Goal: Task Accomplishment & Management: Manage account settings

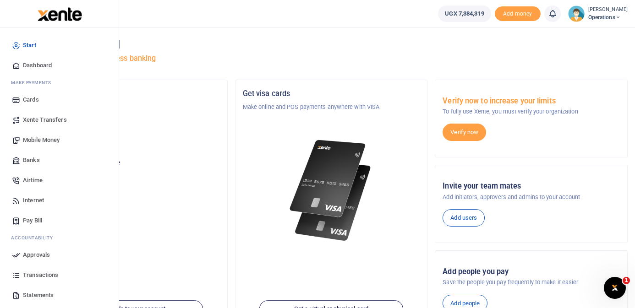
click at [44, 140] on span "Mobile Money" at bounding box center [41, 140] width 37 height 9
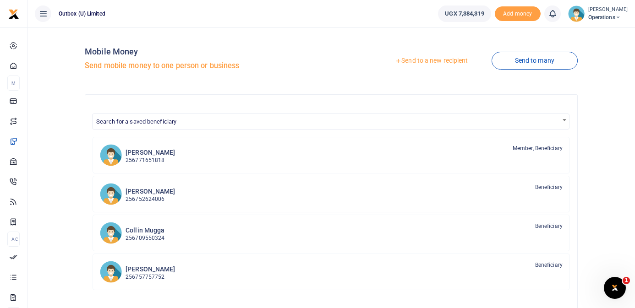
click at [425, 63] on link "Send to a new recipient" at bounding box center [432, 61] width 120 height 16
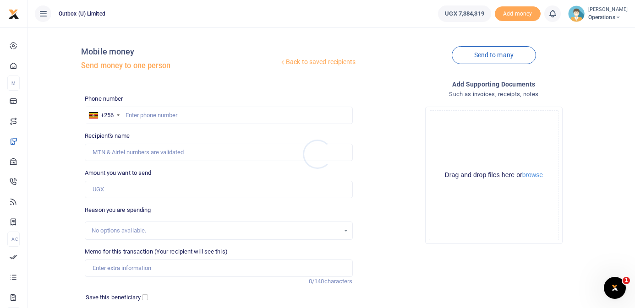
click at [186, 116] on div at bounding box center [317, 154] width 635 height 308
click at [186, 116] on input "text" at bounding box center [219, 115] width 268 height 17
type input "705236039"
type input "James Okello"
type input "705236039"
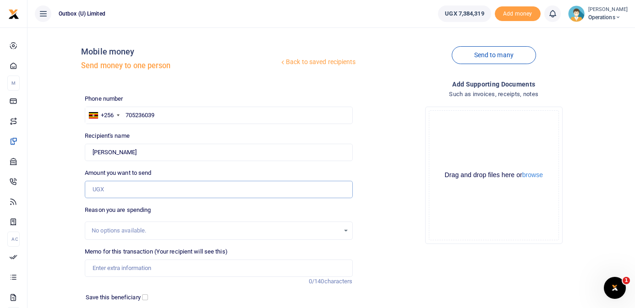
click at [139, 190] on input "Amount you want to send" at bounding box center [219, 189] width 268 height 17
type input "360,000"
click at [148, 268] on input "Memo for this transaction (Your recipient will see this)" at bounding box center [219, 268] width 268 height 17
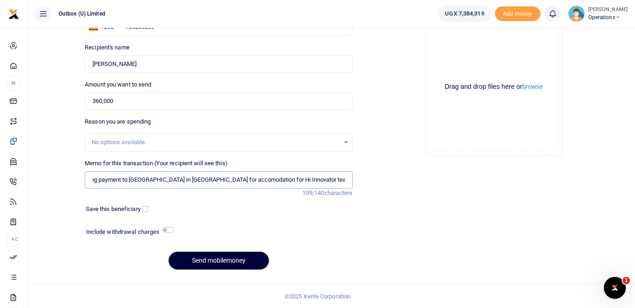
scroll to position [0, 45]
type input "Hi Innovator being payment to Amahoro Heights Hotel in Kisoro for accomodation …"
click at [227, 265] on button "Send mobilemoney" at bounding box center [219, 261] width 100 height 18
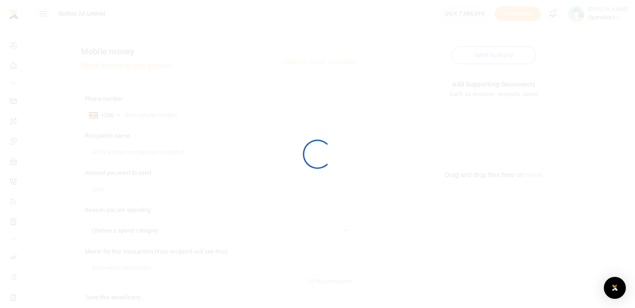
select select
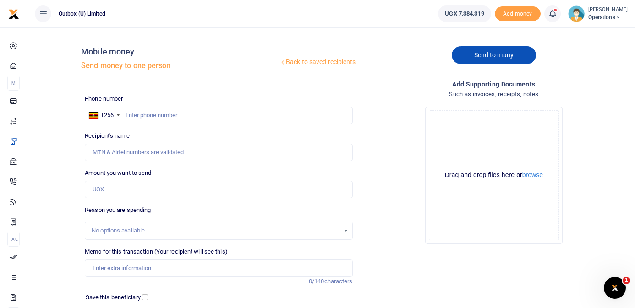
click at [497, 52] on link "Send to many" at bounding box center [494, 55] width 84 height 18
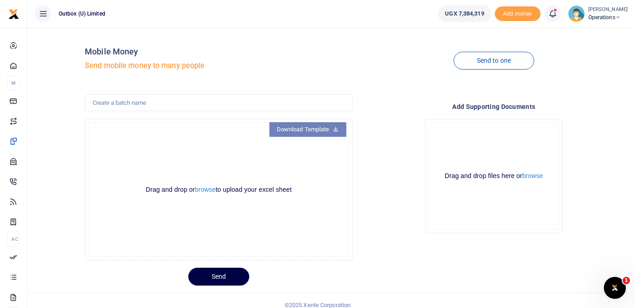
click at [324, 130] on link "Download Template" at bounding box center [307, 129] width 77 height 15
click at [204, 191] on button "browse" at bounding box center [205, 189] width 21 height 7
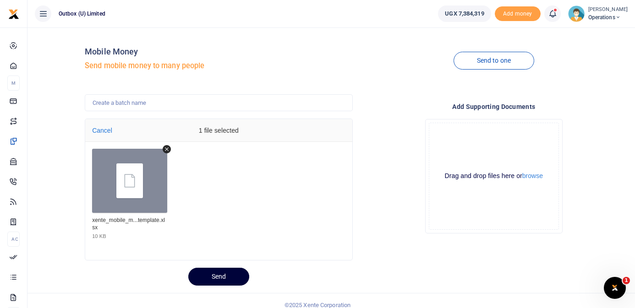
click at [218, 281] on button "Send" at bounding box center [218, 277] width 61 height 18
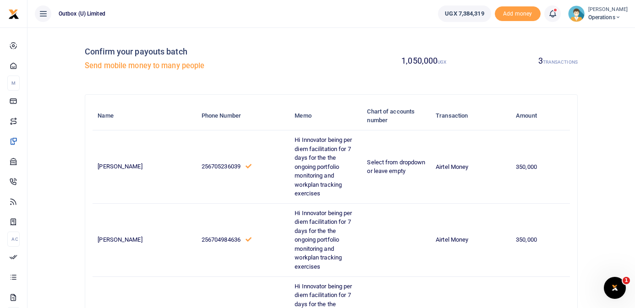
scroll to position [93, 0]
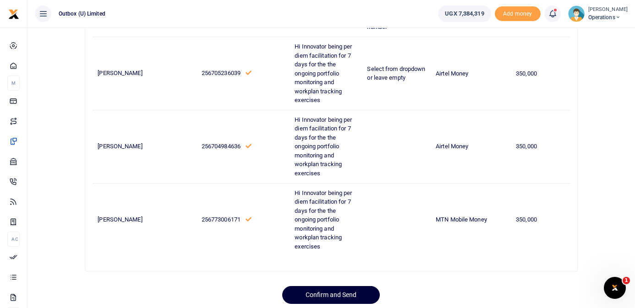
click at [339, 286] on button "Confirm and Send" at bounding box center [331, 295] width 98 height 18
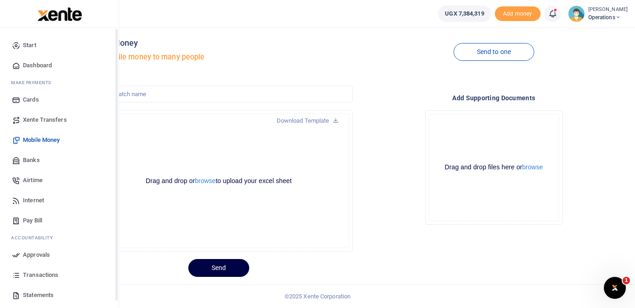
click at [23, 64] on span "Dashboard" at bounding box center [37, 65] width 29 height 9
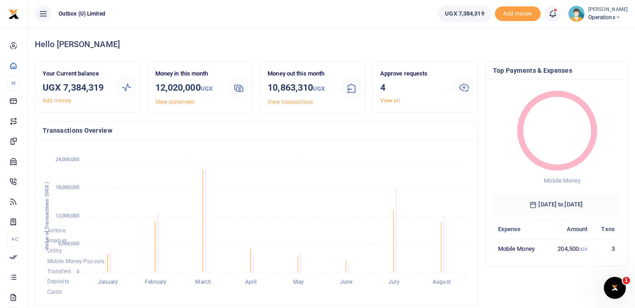
click at [396, 102] on link "View all" at bounding box center [390, 101] width 20 height 6
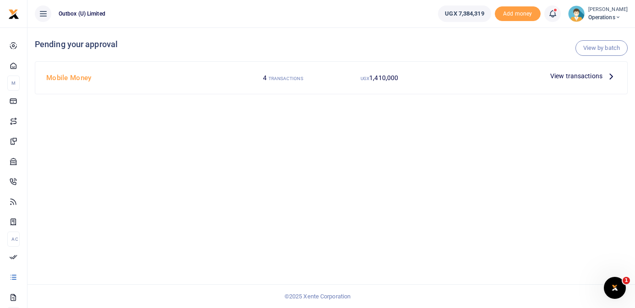
click at [610, 76] on icon at bounding box center [611, 76] width 10 height 10
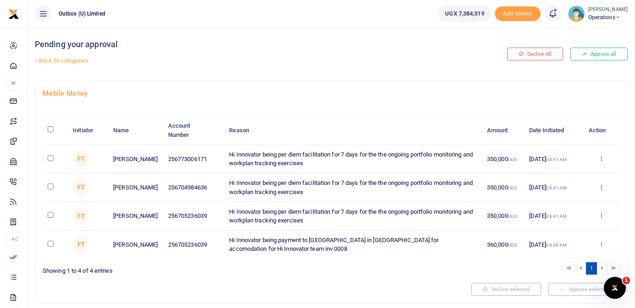
click at [52, 131] on input "\a \a : activate to sort column descending" at bounding box center [51, 129] width 6 height 6
checkbox input "true"
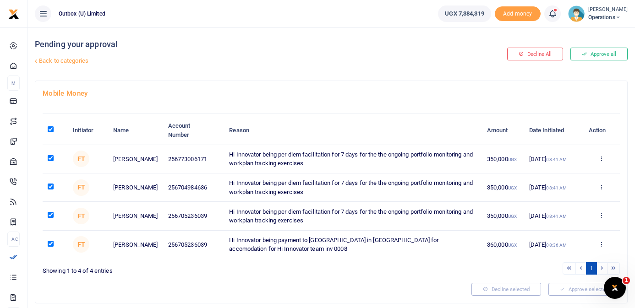
checkbox input "true"
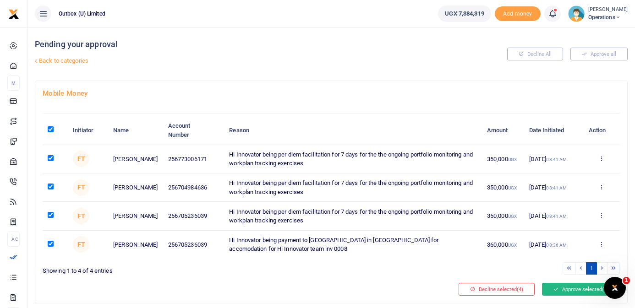
click at [564, 288] on button "Approve selected (4)" at bounding box center [581, 289] width 78 height 13
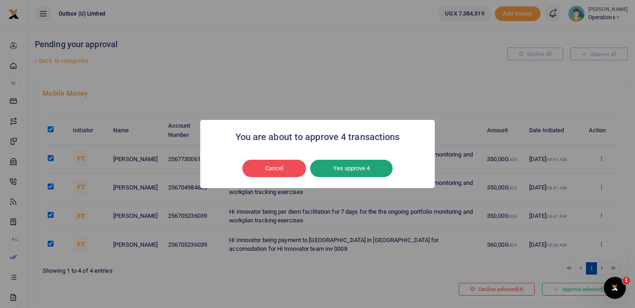
click at [356, 172] on button "Yes approve 4" at bounding box center [351, 168] width 82 height 17
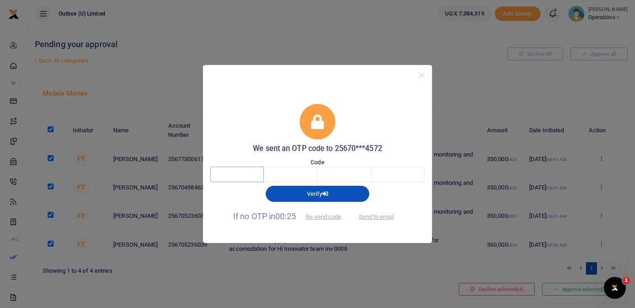
click at [258, 174] on input "text" at bounding box center [237, 175] width 54 height 16
type input "4"
type input "0"
type input "7"
type input "8"
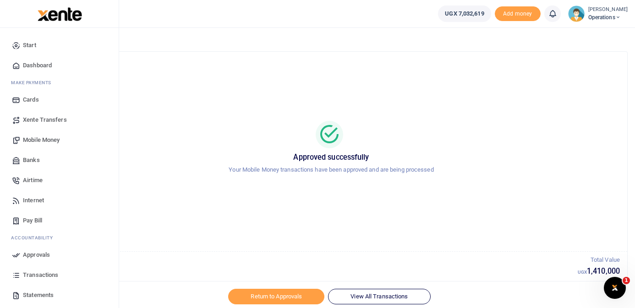
click at [31, 66] on span "Dashboard" at bounding box center [37, 65] width 29 height 9
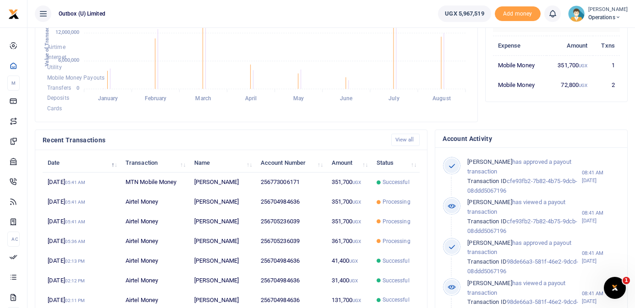
scroll to position [197, 0]
